Goal: Go to known website: Access a specific website the user already knows

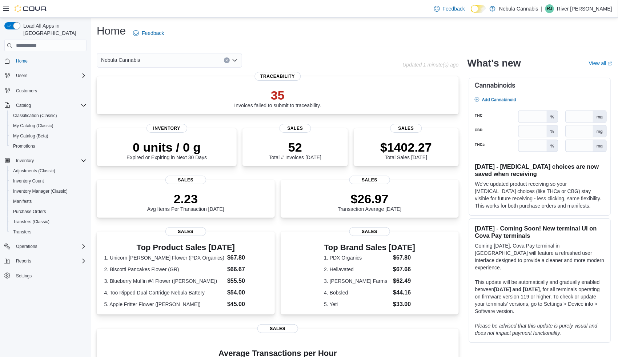
click at [570, 5] on p "River [PERSON_NAME]" at bounding box center [584, 8] width 55 height 9
